Goal: Task Accomplishment & Management: Complete application form

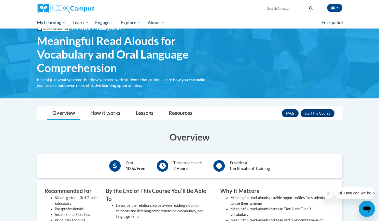
scroll to position [18, 0]
click at [317, 113] on button "Enroll" at bounding box center [318, 113] width 34 height 8
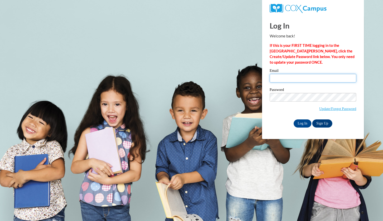
click at [277, 79] on input "Email" at bounding box center [313, 78] width 87 height 9
type input "mooreal9@vcu.edu"
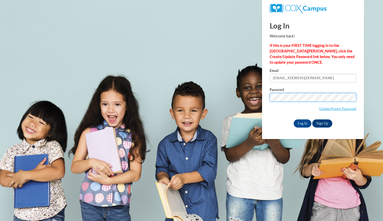
click at [294, 119] on input "Log In" at bounding box center [303, 123] width 18 height 8
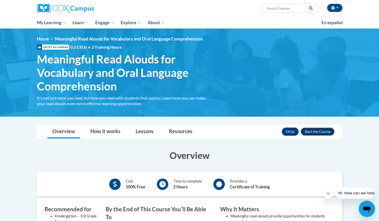
click at [326, 134] on button "Enroll" at bounding box center [318, 132] width 34 height 8
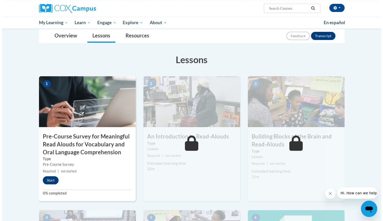
scroll to position [53, 0]
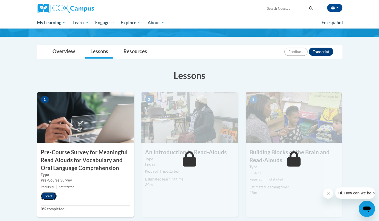
click at [42, 197] on button "Start" at bounding box center [49, 196] width 16 height 8
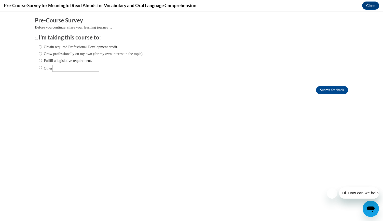
scroll to position [0, 0]
click at [70, 52] on label "Grow professionally on my own (for my own interest in the topic)." at bounding box center [91, 54] width 105 height 6
click at [42, 52] on input "Grow professionally on my own (for my own interest in the topic)." at bounding box center [40, 54] width 3 height 6
radio input "true"
drag, startPoint x: 319, startPoint y: 91, endPoint x: 197, endPoint y: 78, distance: 122.2
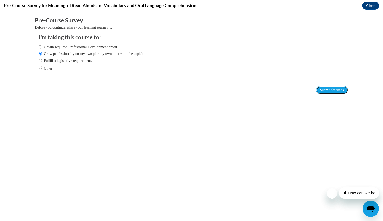
click at [197, 78] on form "Pre-Course Survey Before you continue, share your learning journey… I'm taking …" at bounding box center [191, 58] width 313 height 83
click at [197, 78] on ol "I'm taking this course to: Obtain required Professional Development credit. Gro…" at bounding box center [191, 57] width 313 height 46
click at [111, 47] on label "Obtain required Professional Development credit." at bounding box center [78, 47] width 79 height 6
click at [42, 47] on input "Obtain required Professional Development credit." at bounding box center [40, 47] width 3 height 6
radio input "true"
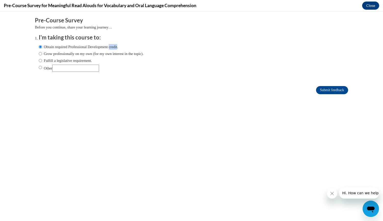
click at [111, 47] on label "Obtain required Professional Development credit." at bounding box center [78, 47] width 79 height 6
click at [42, 47] on input "Obtain required Professional Development credit." at bounding box center [40, 47] width 3 height 6
click at [111, 47] on label "Obtain required Professional Development credit." at bounding box center [78, 47] width 79 height 6
click at [42, 47] on input "Obtain required Professional Development credit." at bounding box center [40, 47] width 3 height 6
click at [299, 91] on div "Submit feedback" at bounding box center [191, 90] width 313 height 8
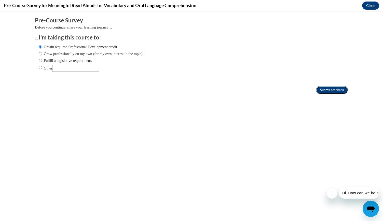
click at [338, 93] on input "Submit feedback" at bounding box center [332, 90] width 32 height 8
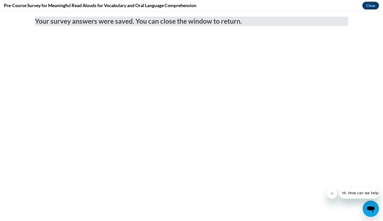
click at [368, 4] on button "Close" at bounding box center [370, 6] width 17 height 8
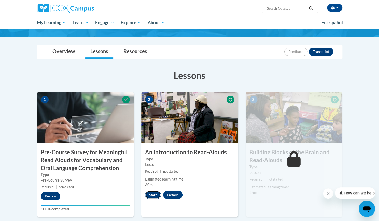
click at [150, 195] on button "Start" at bounding box center [153, 195] width 16 height 8
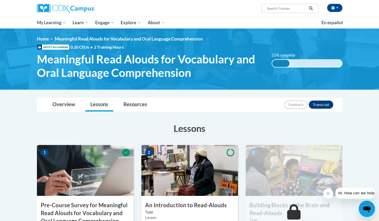
click at [168, 175] on img at bounding box center [189, 170] width 97 height 51
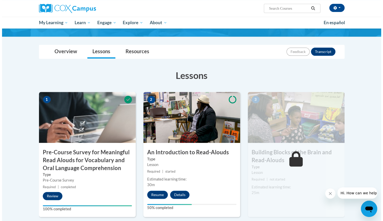
scroll to position [57, 0]
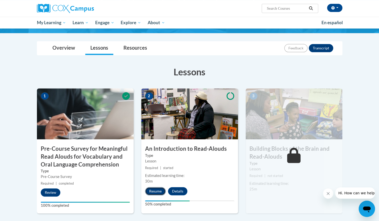
click at [154, 192] on button "Resume" at bounding box center [155, 191] width 21 height 8
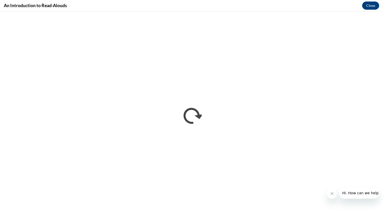
scroll to position [0, 0]
click at [333, 193] on icon "Close message from company" at bounding box center [332, 194] width 4 height 4
